Goal: Check status

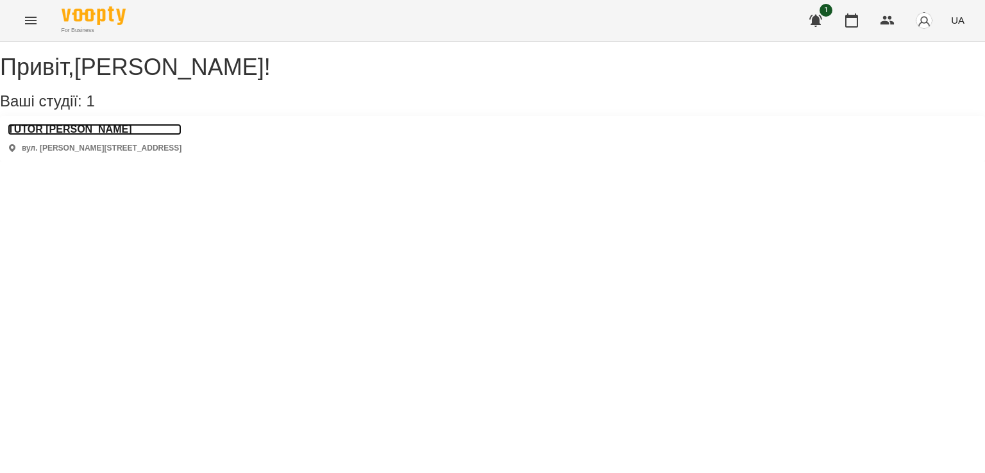
click at [36, 135] on h3 "TUTOR [PERSON_NAME]" at bounding box center [95, 130] width 174 height 12
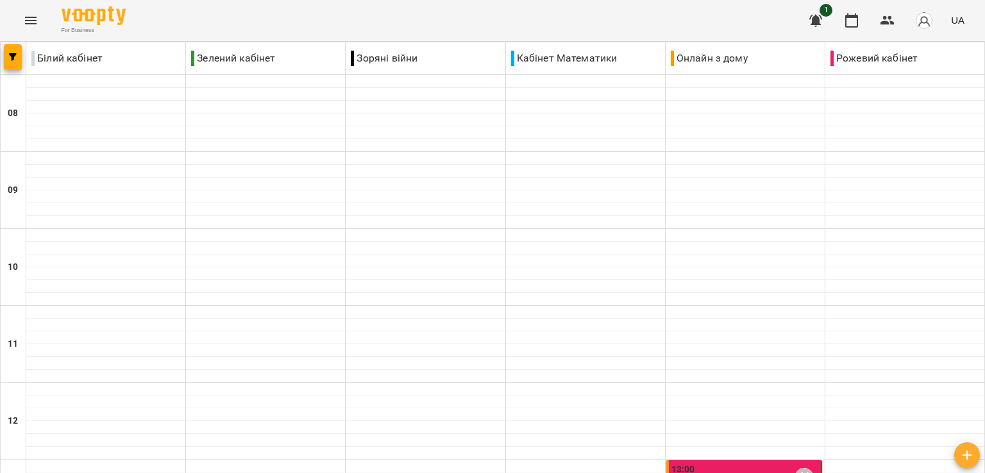
scroll to position [572, 0]
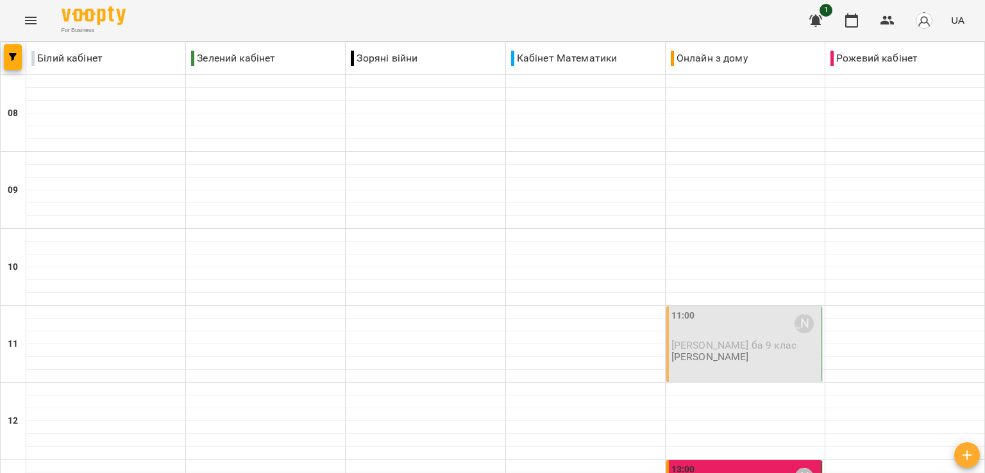
scroll to position [444, 0]
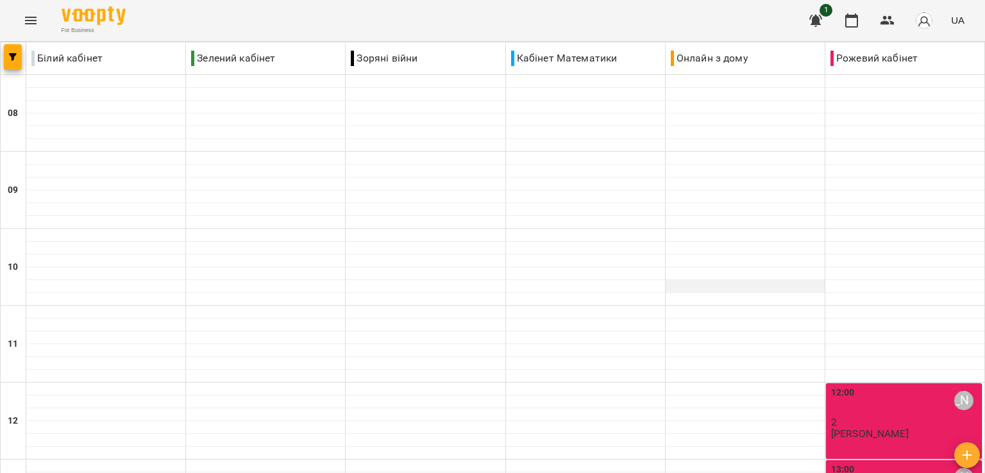
scroll to position [0, 0]
click at [586, 26] on div "For Business 1 UA" at bounding box center [492, 20] width 985 height 41
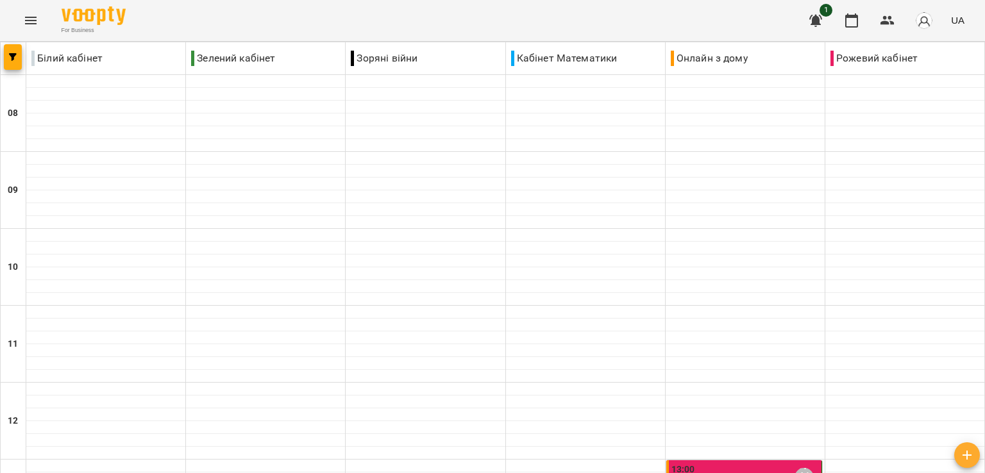
scroll to position [765, 0]
